Goal: Task Accomplishment & Management: Use online tool/utility

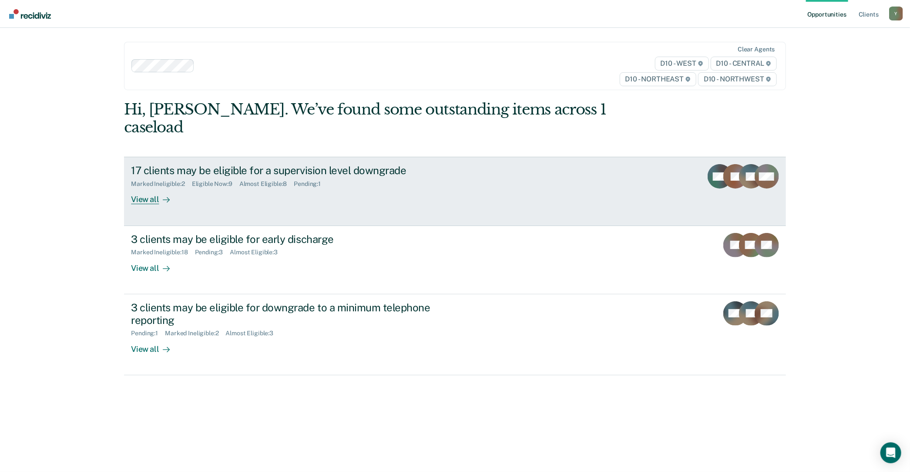
click at [144, 188] on div "View all" at bounding box center [155, 196] width 49 height 17
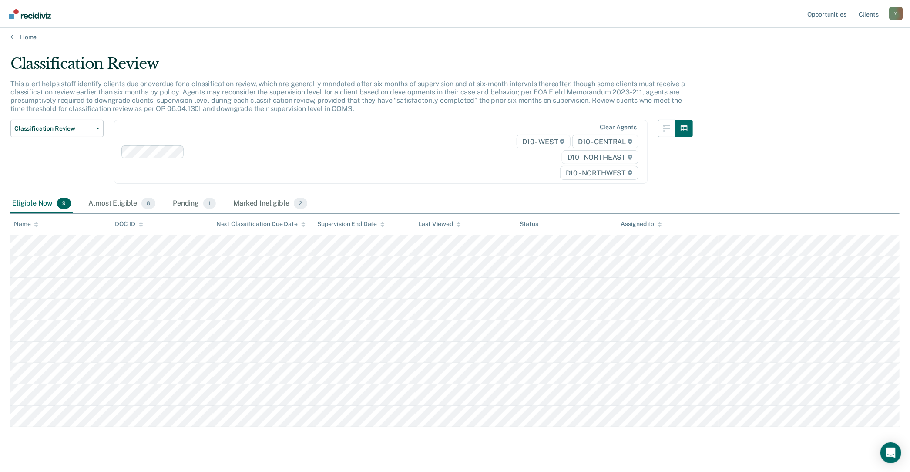
scroll to position [6, 0]
